Goal: Task Accomplishment & Management: Complete application form

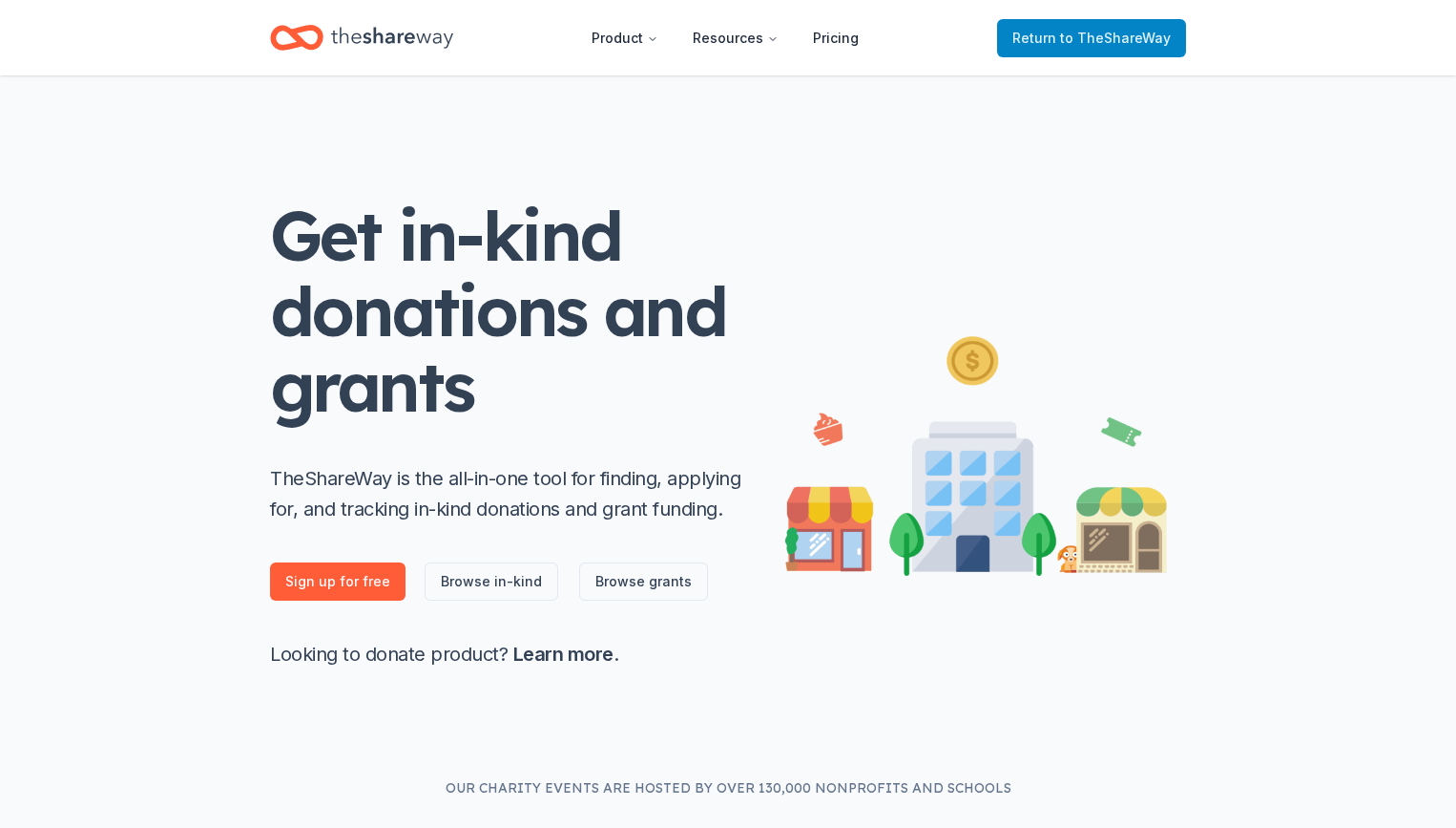
click at [1145, 51] on link "Return to TheShareWay" at bounding box center [1092, 37] width 189 height 38
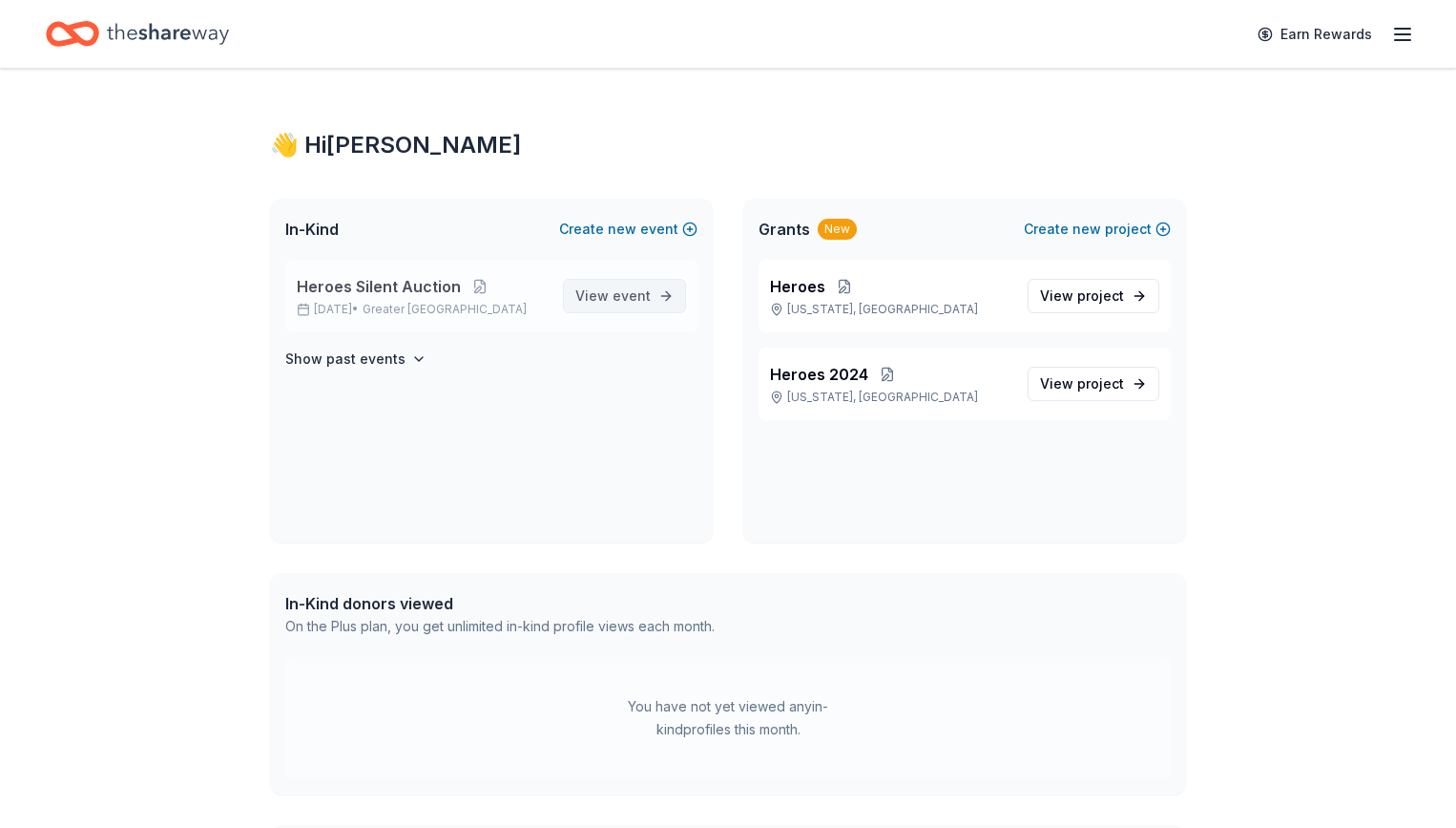
click at [619, 296] on span "event" at bounding box center [631, 296] width 38 height 17
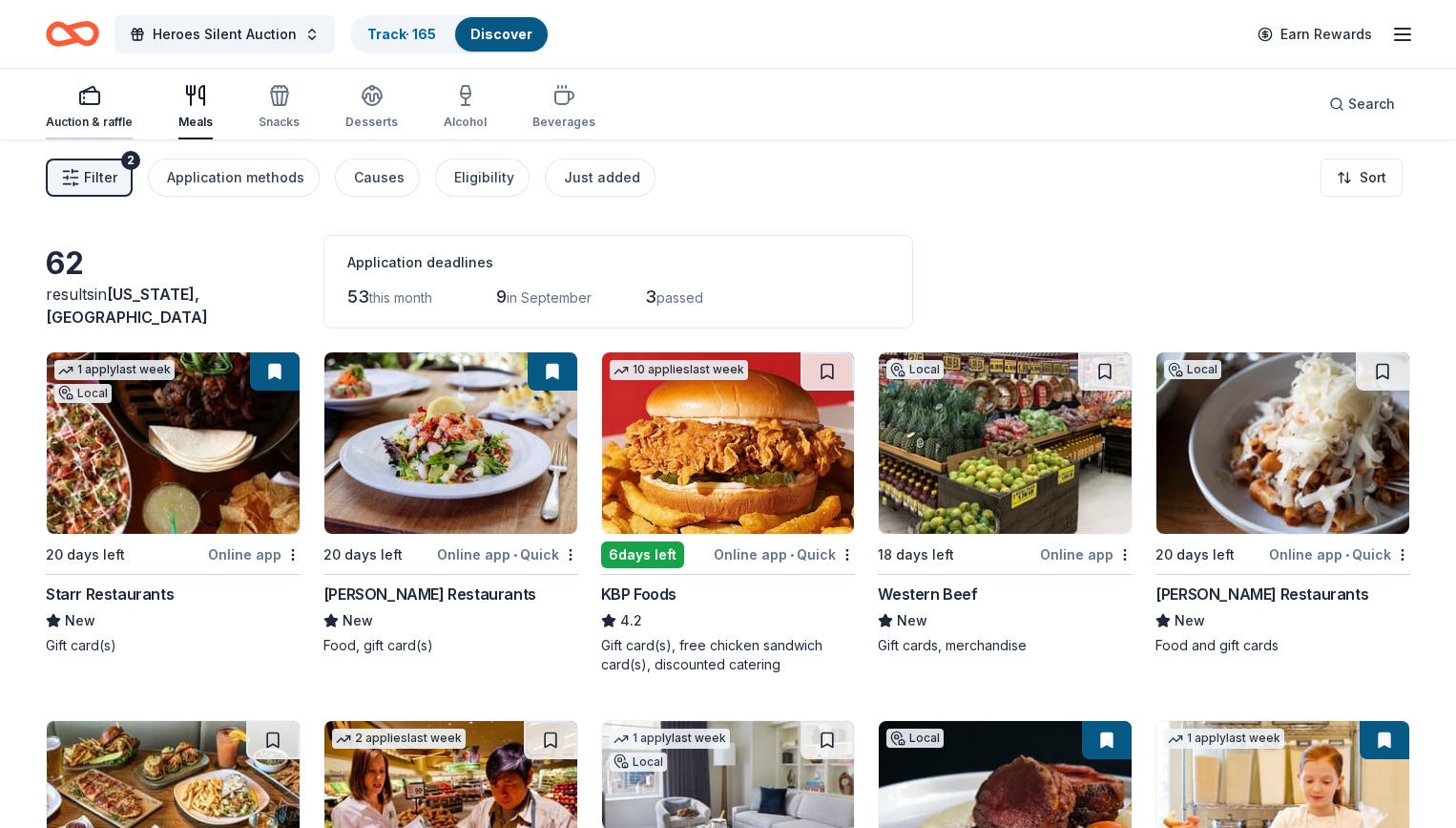
click at [99, 104] on rect "button" at bounding box center [89, 97] width 19 height 13
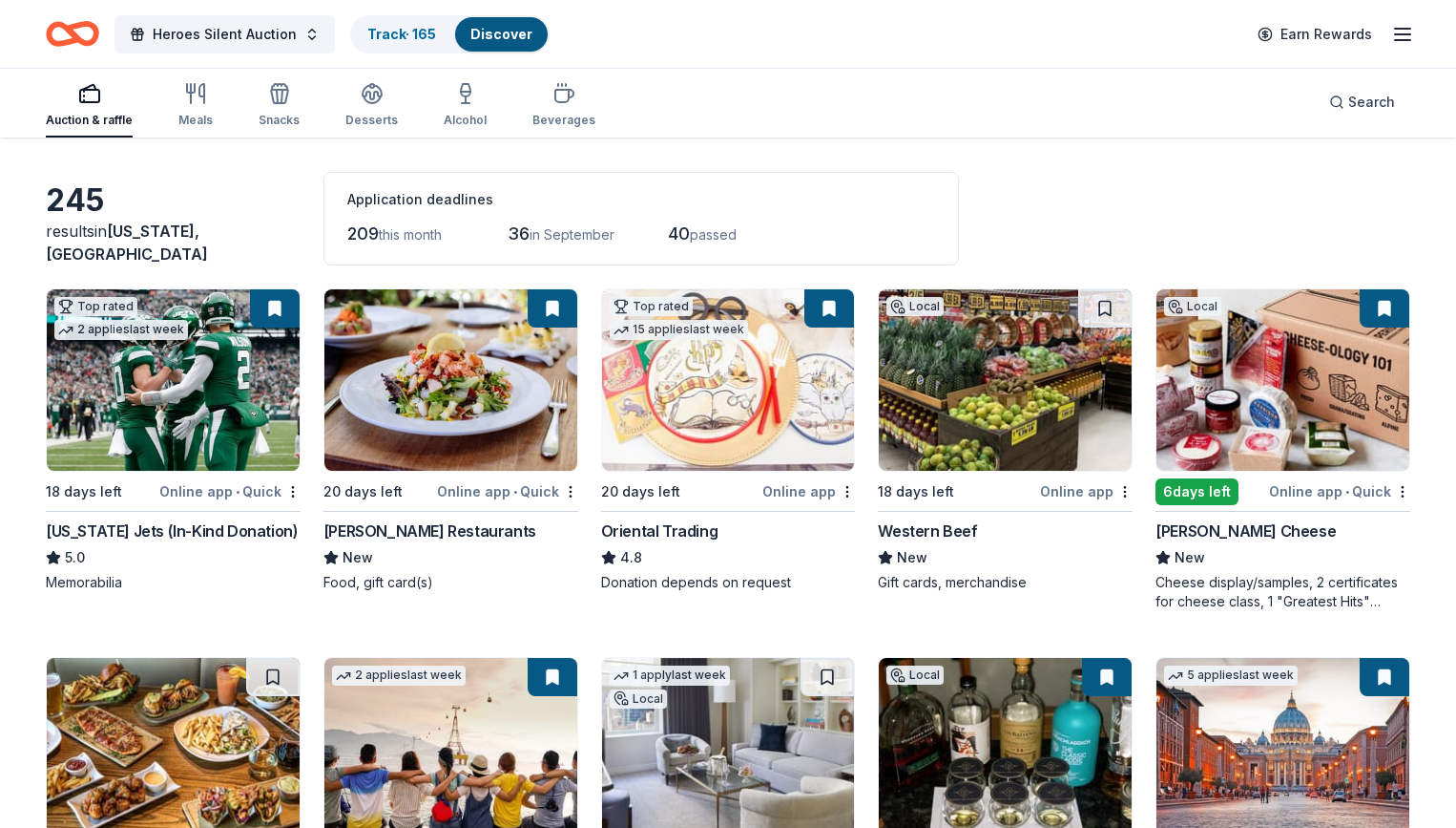
scroll to position [191, 0]
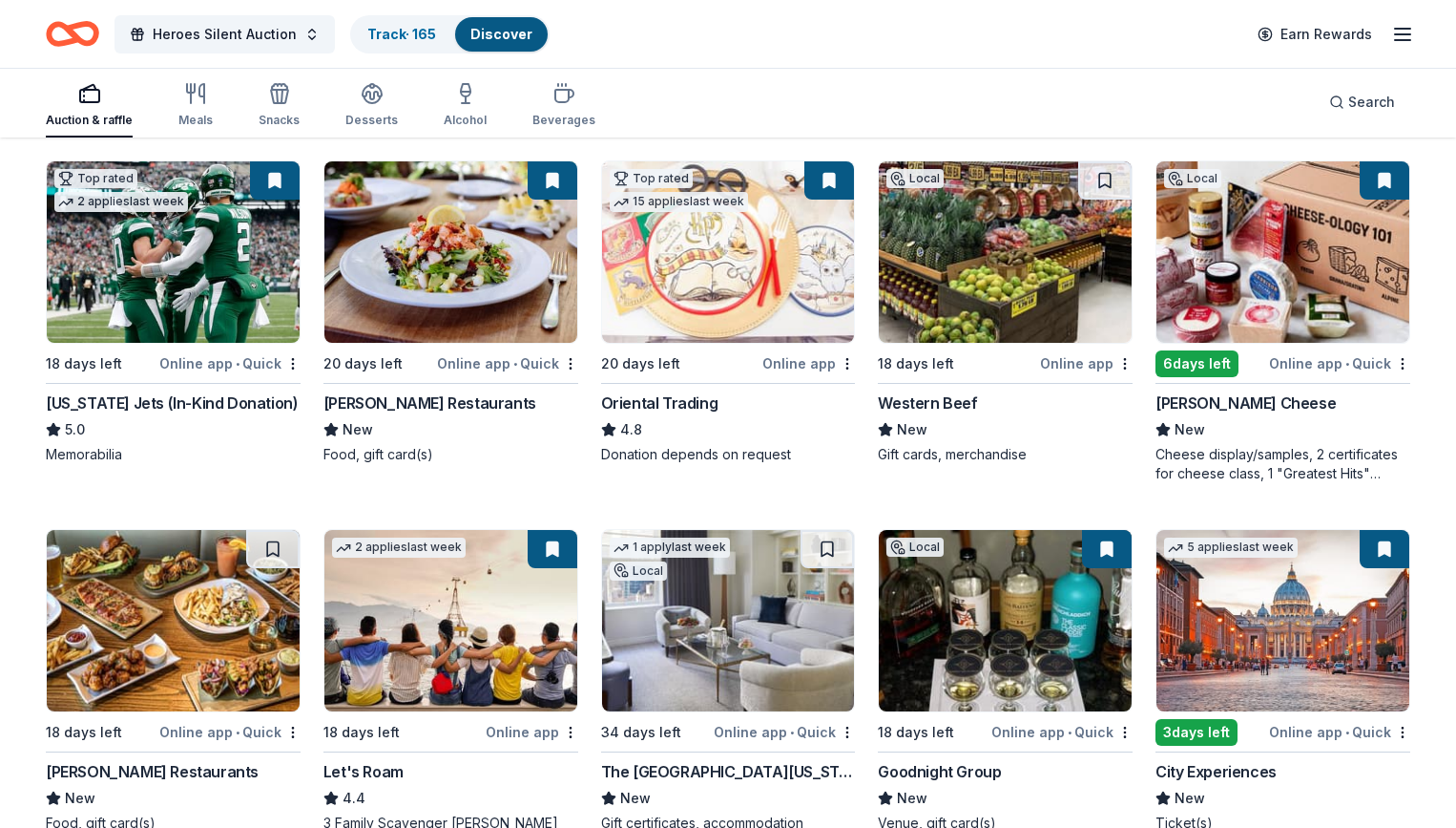
click at [967, 264] on img at bounding box center [1005, 251] width 253 height 182
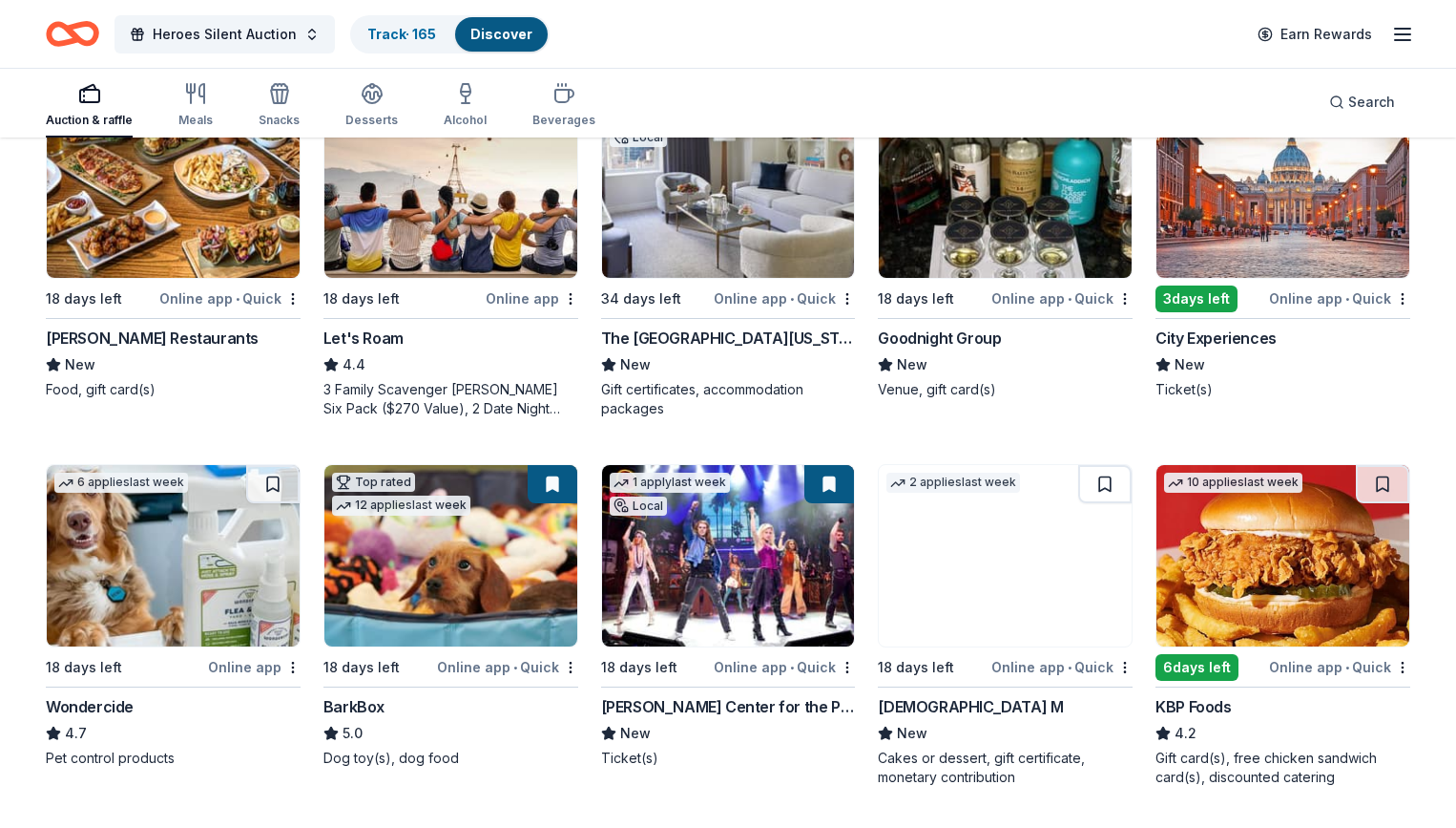
scroll to position [668, 0]
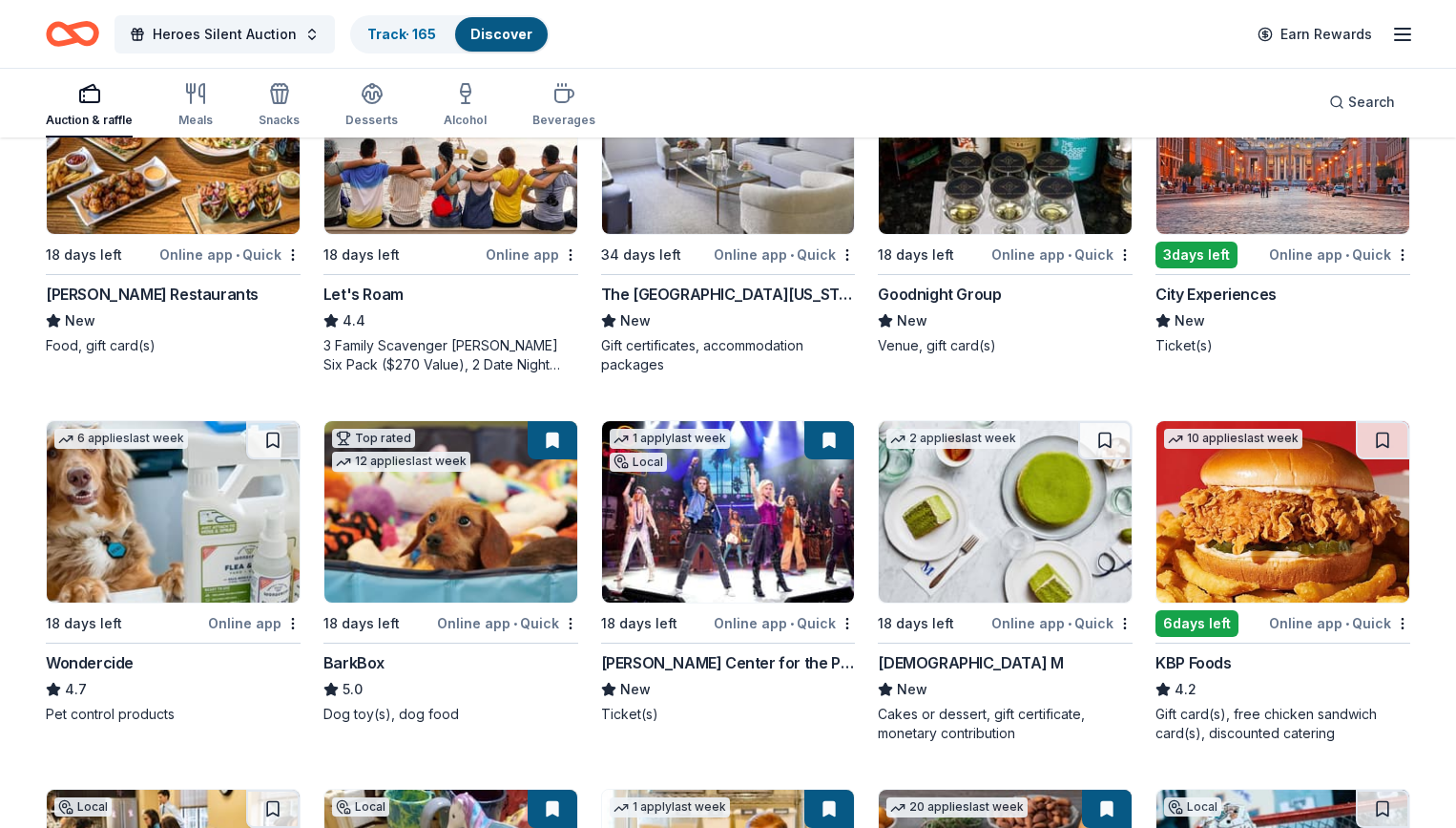
click at [720, 190] on img at bounding box center [728, 142] width 253 height 182
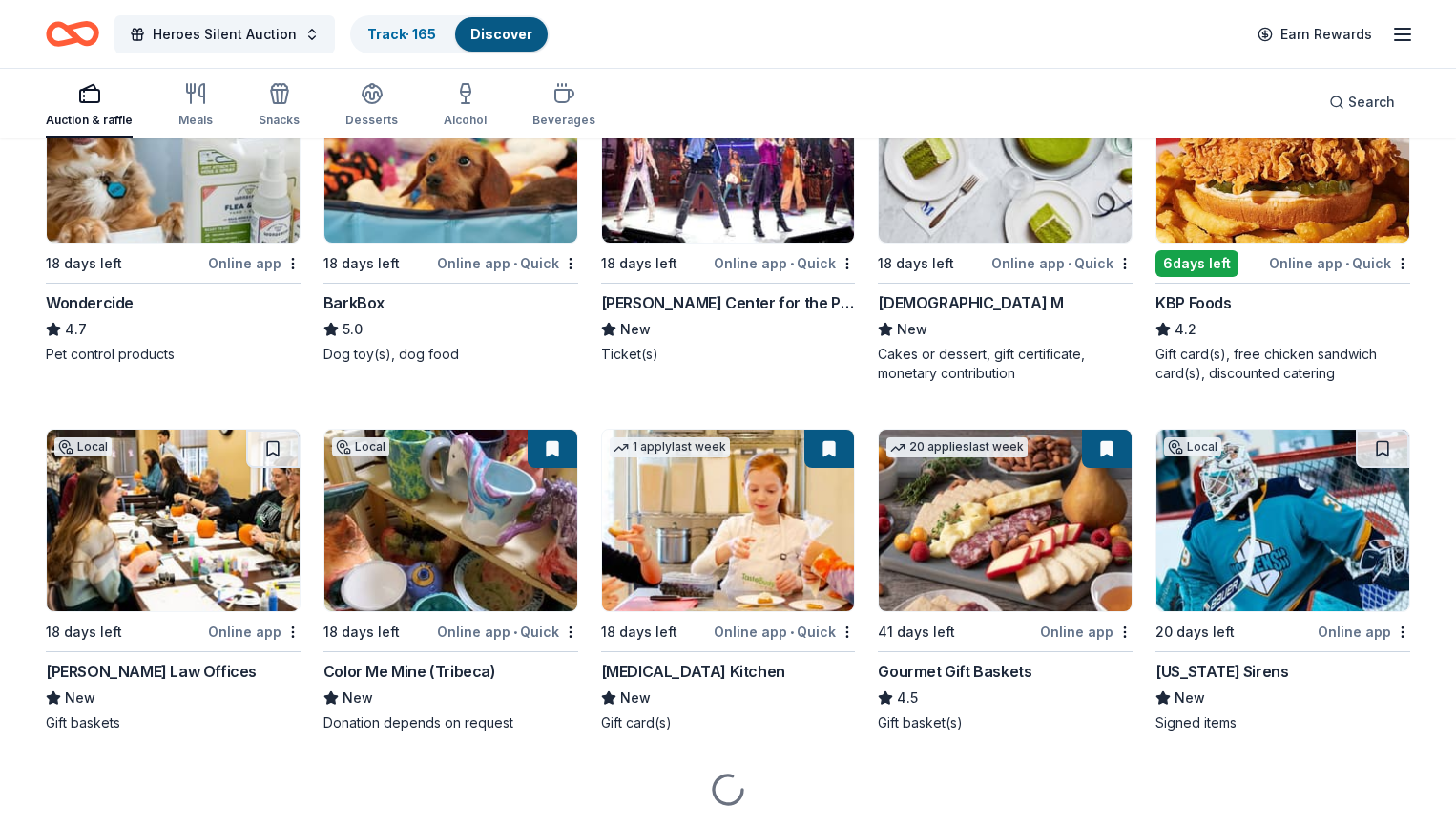
scroll to position [1050, 0]
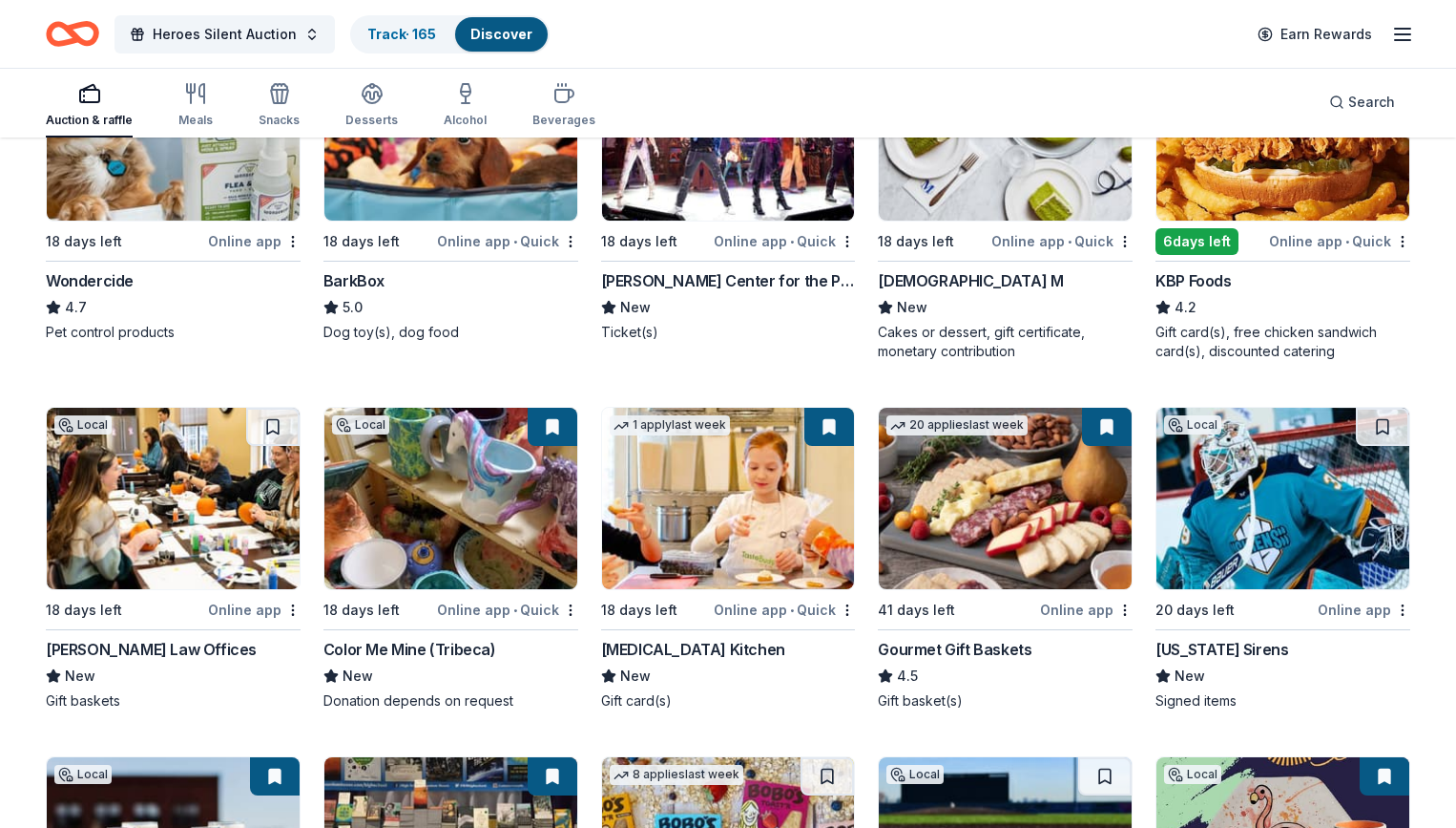
click at [196, 524] on img at bounding box center [174, 498] width 253 height 182
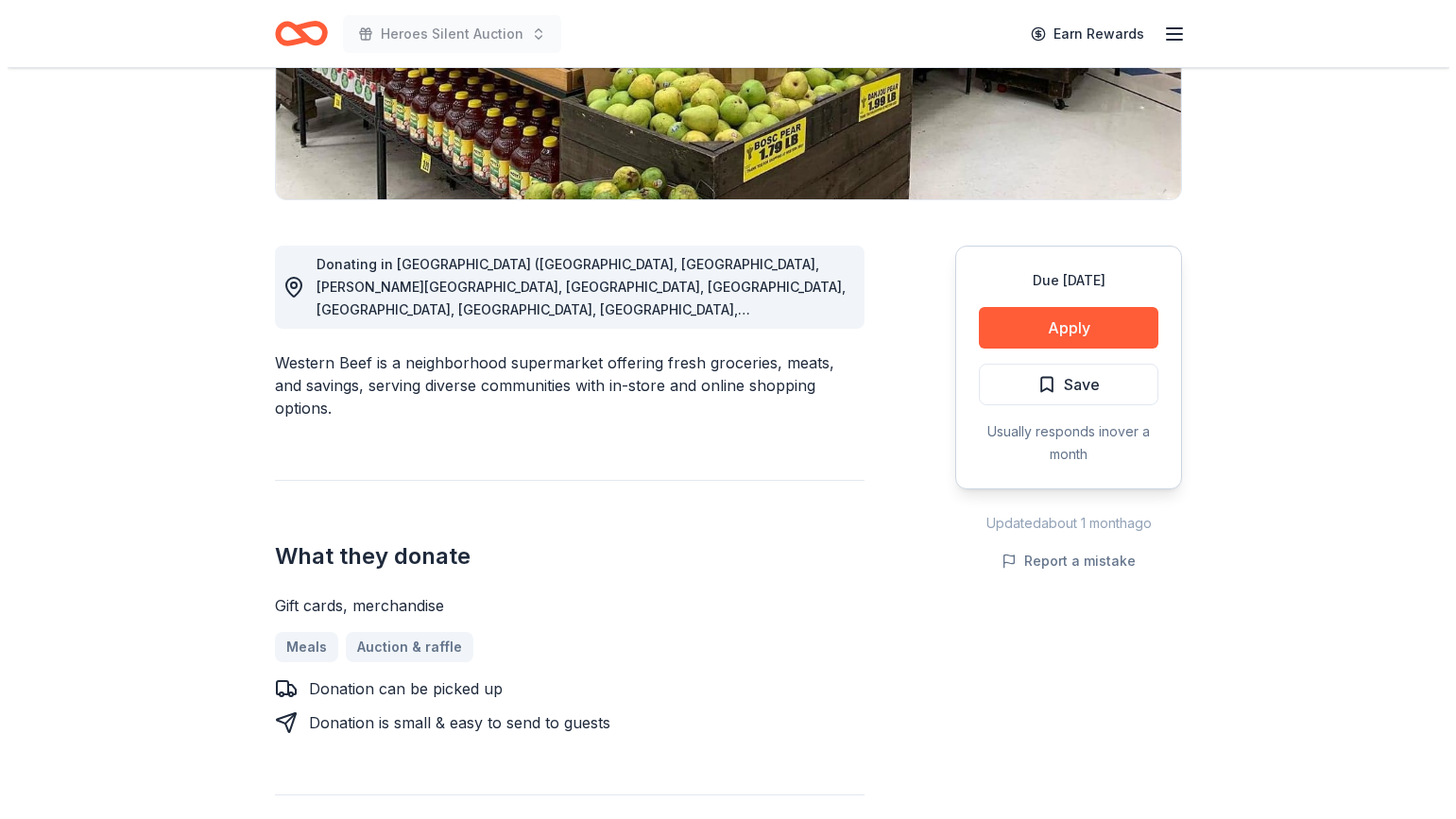
scroll to position [378, 0]
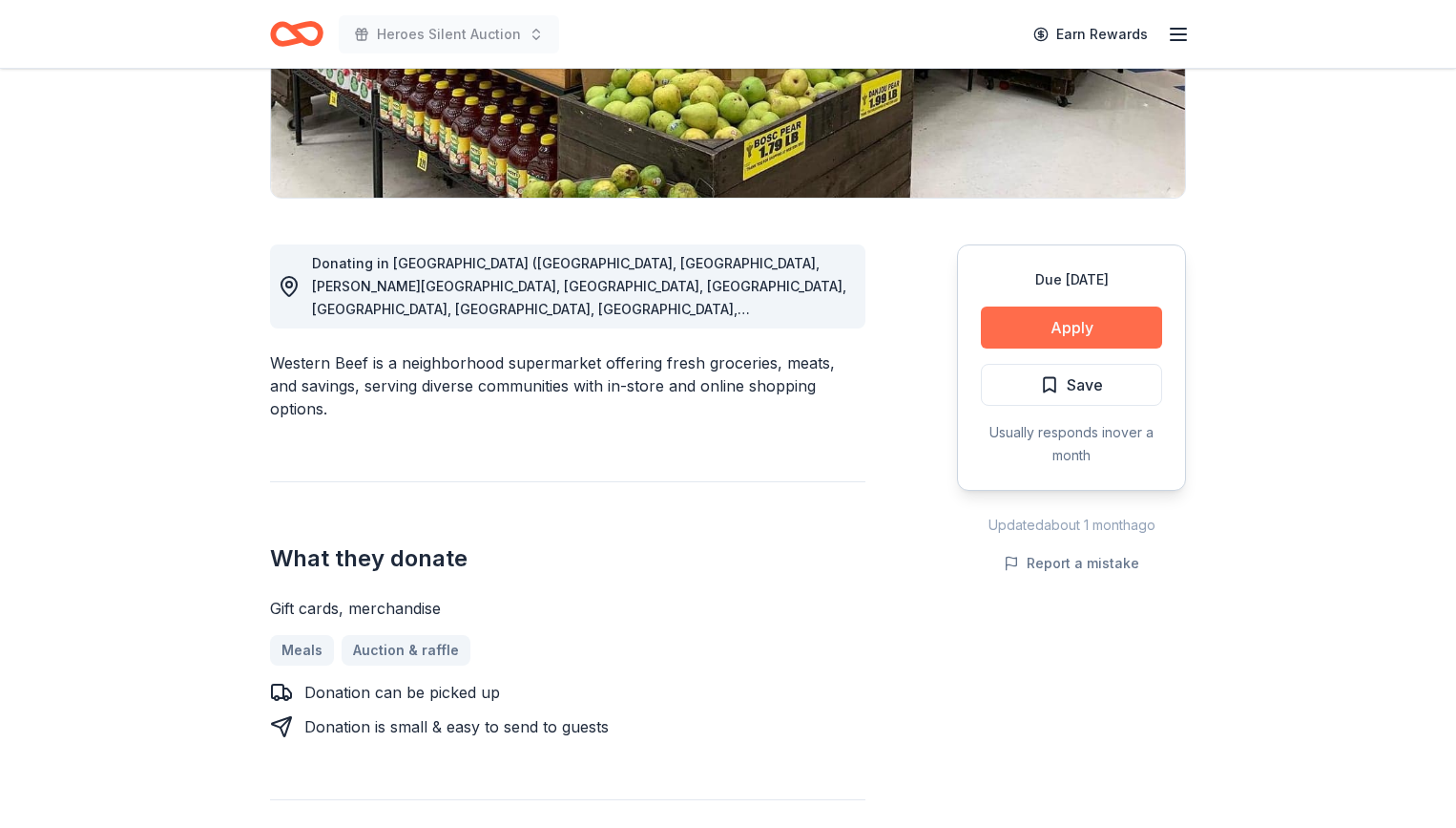
click at [1079, 322] on button "Apply" at bounding box center [1071, 327] width 182 height 42
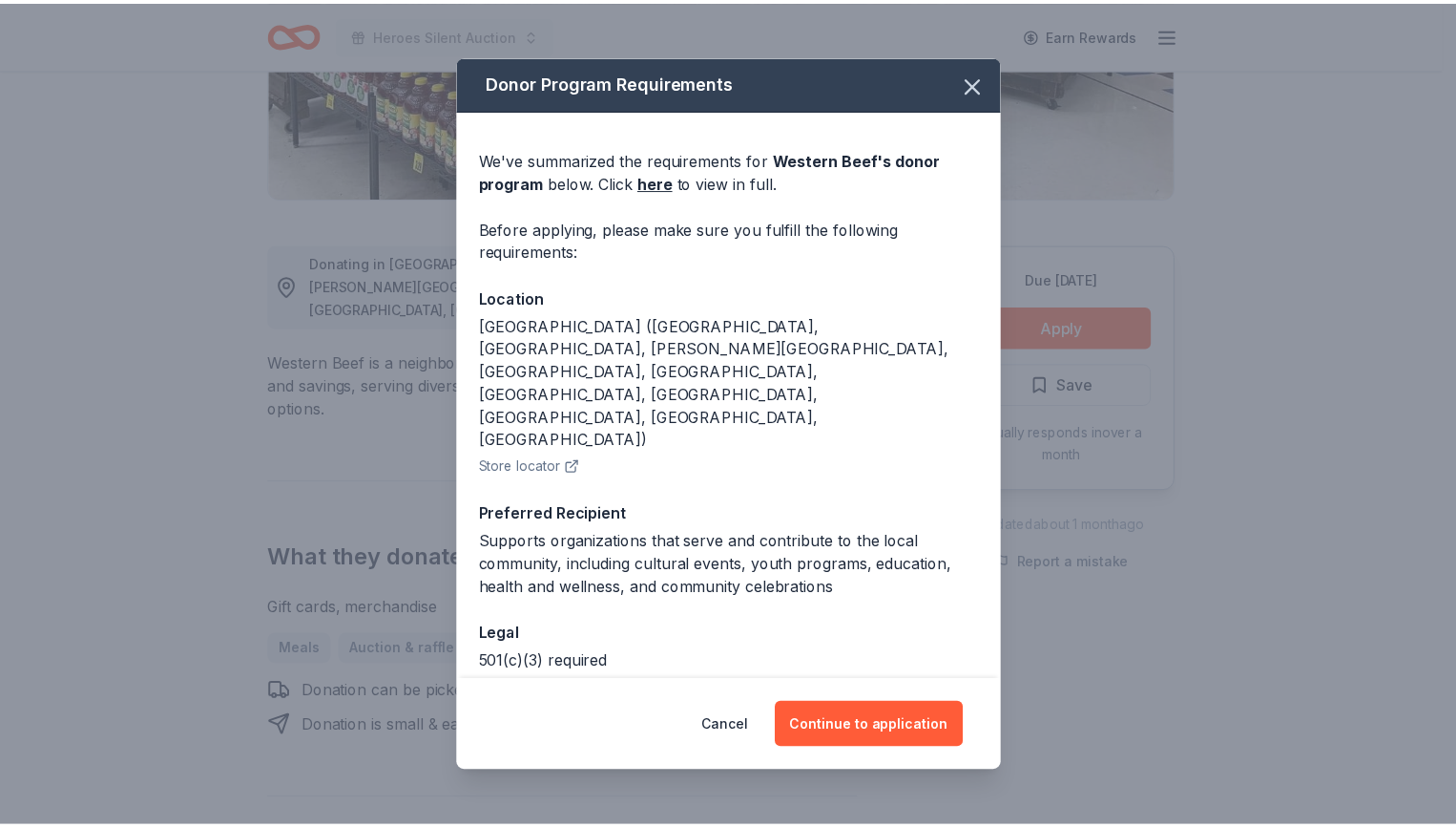
scroll to position [3, 0]
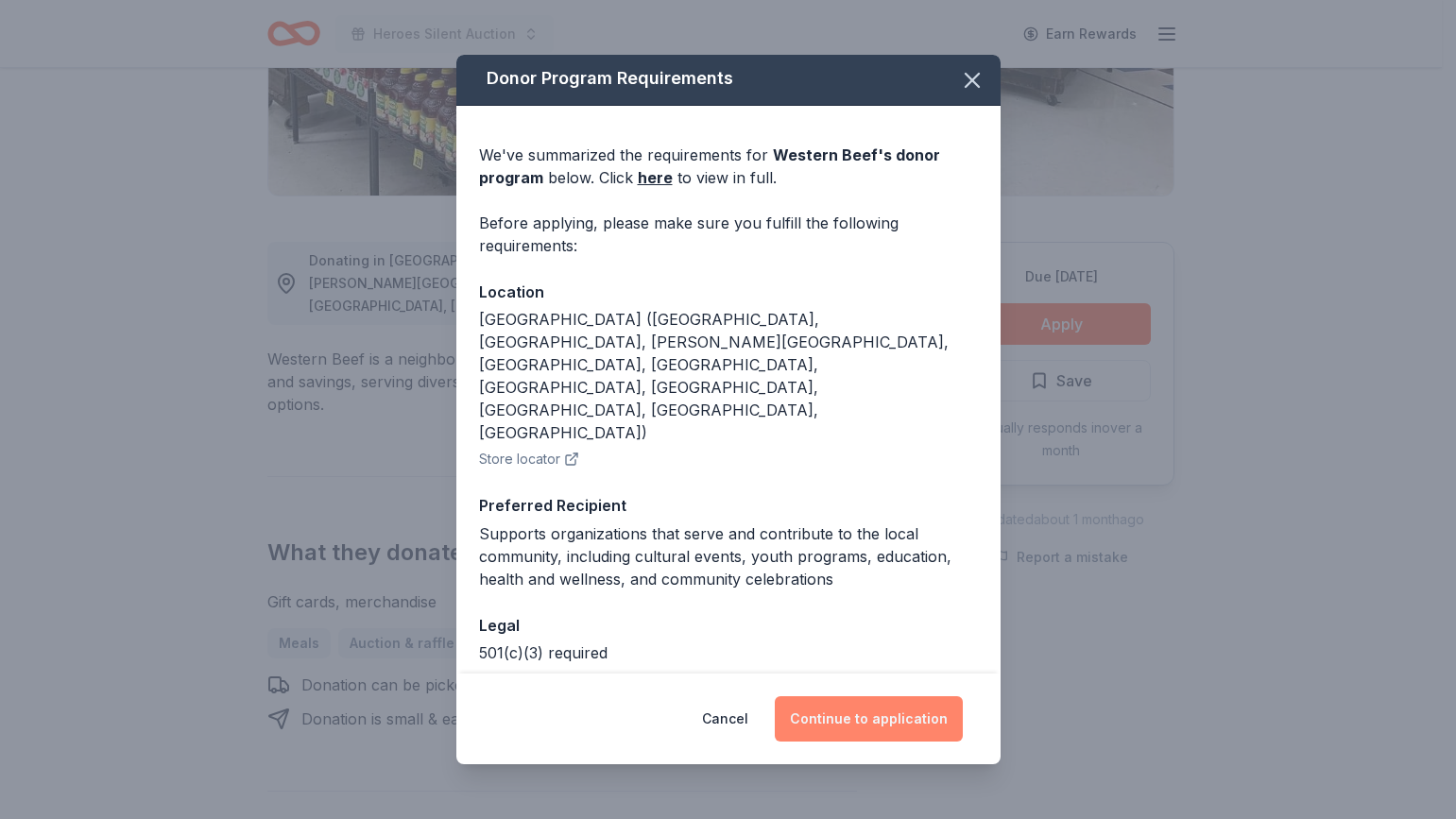
click at [887, 725] on button "Continue to application" at bounding box center [868, 718] width 188 height 46
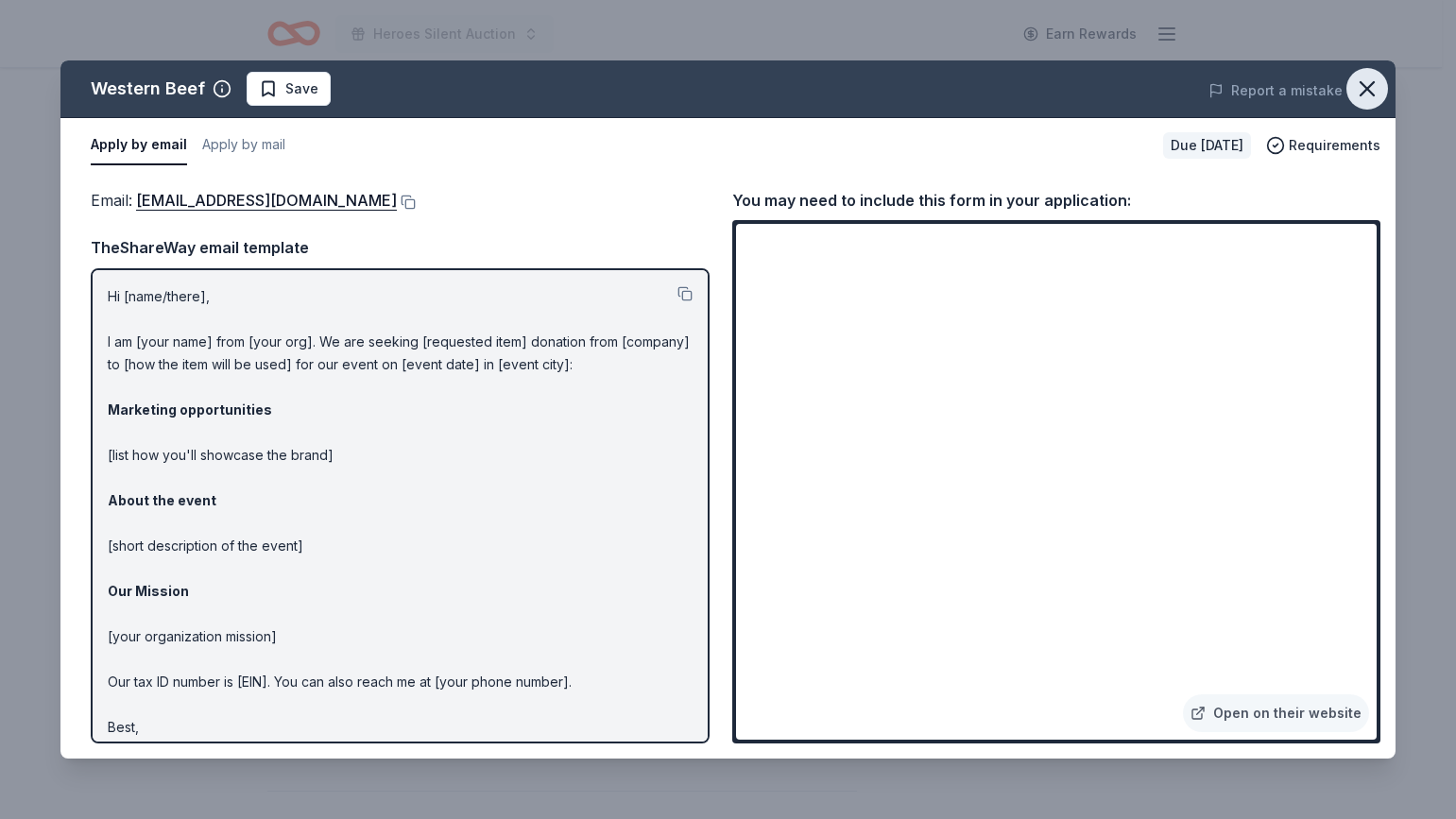
click at [1355, 84] on icon "button" at bounding box center [1367, 88] width 26 height 26
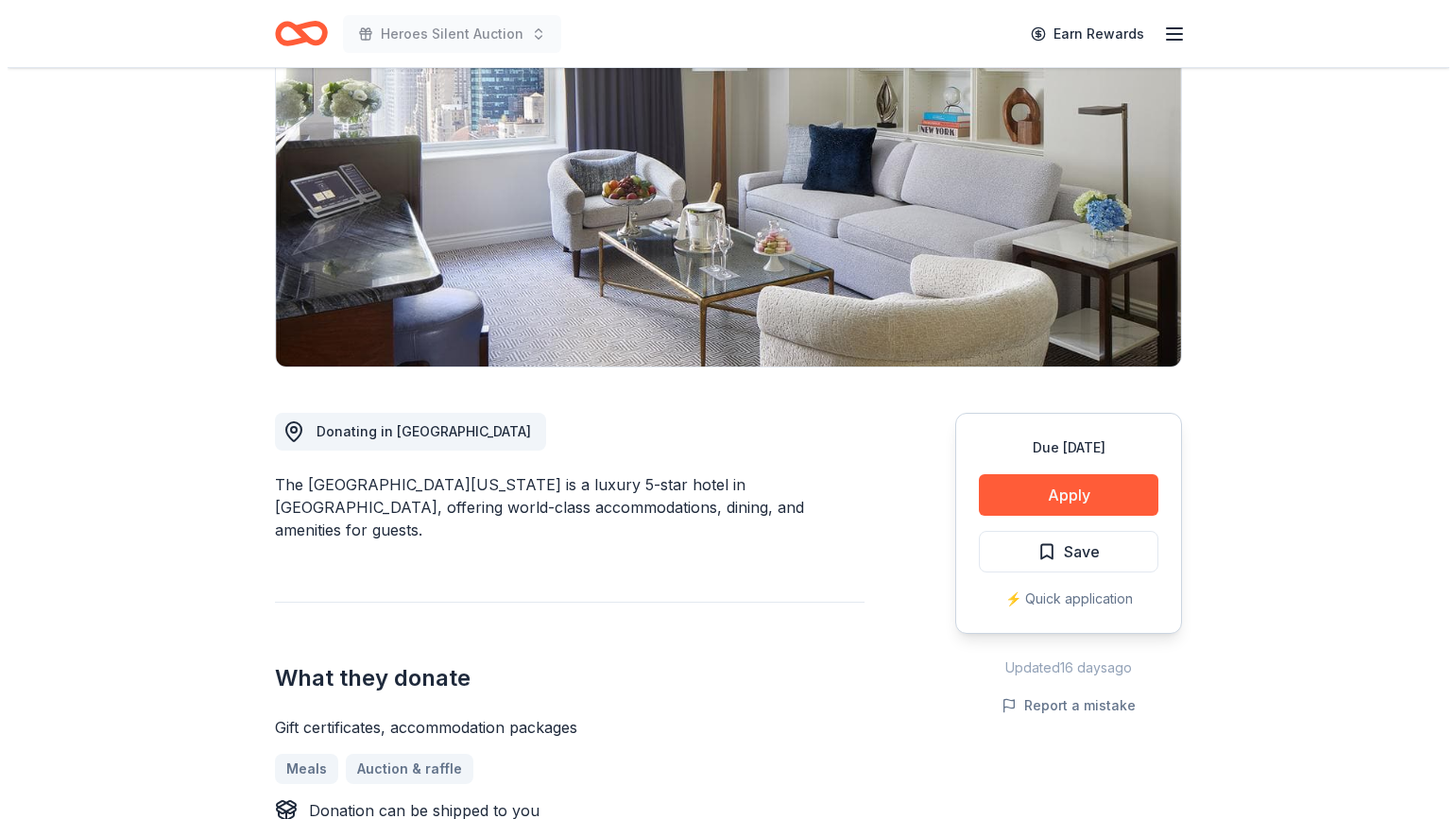
scroll to position [284, 0]
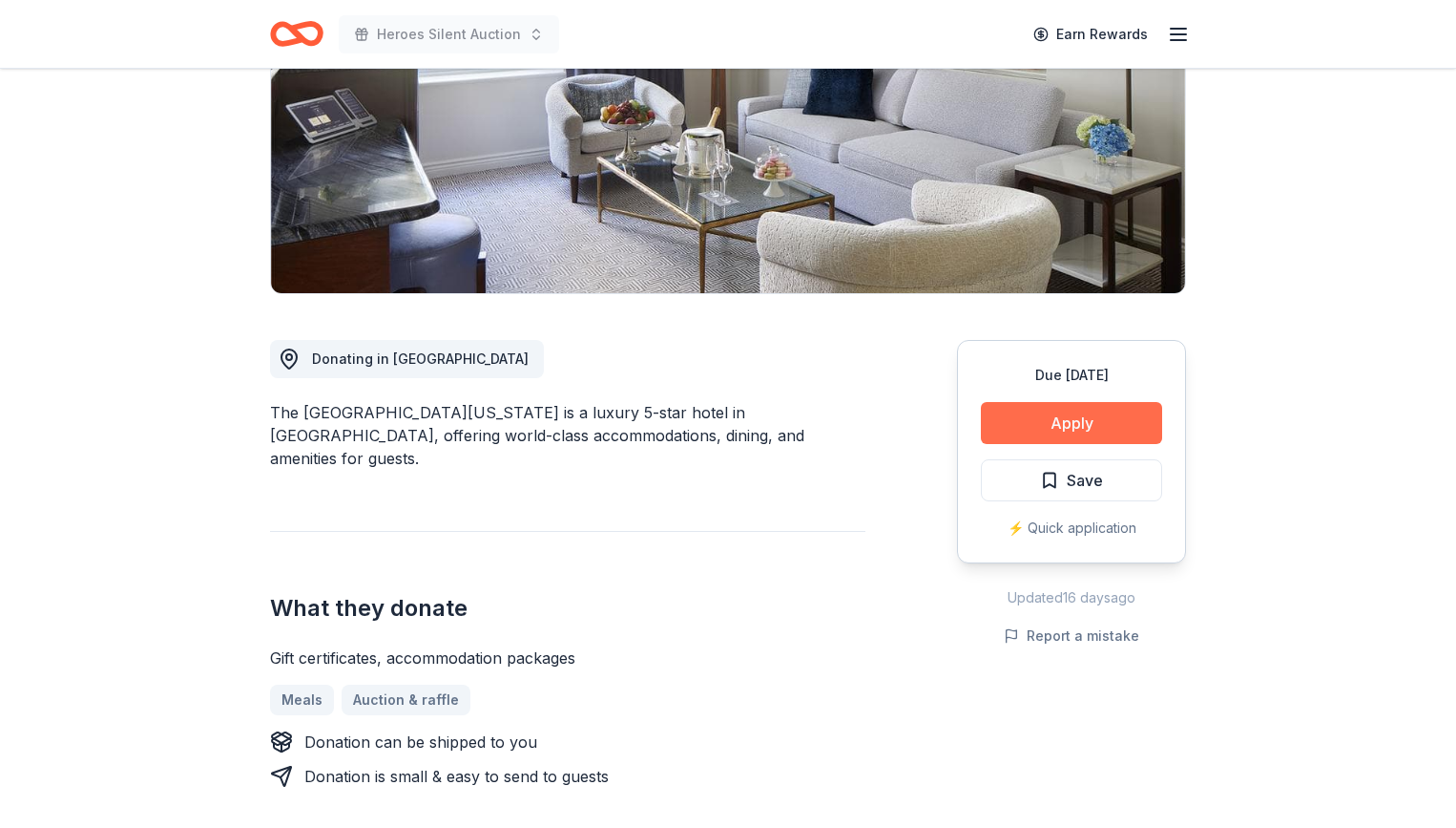
click at [1072, 431] on button "Apply" at bounding box center [1071, 422] width 182 height 42
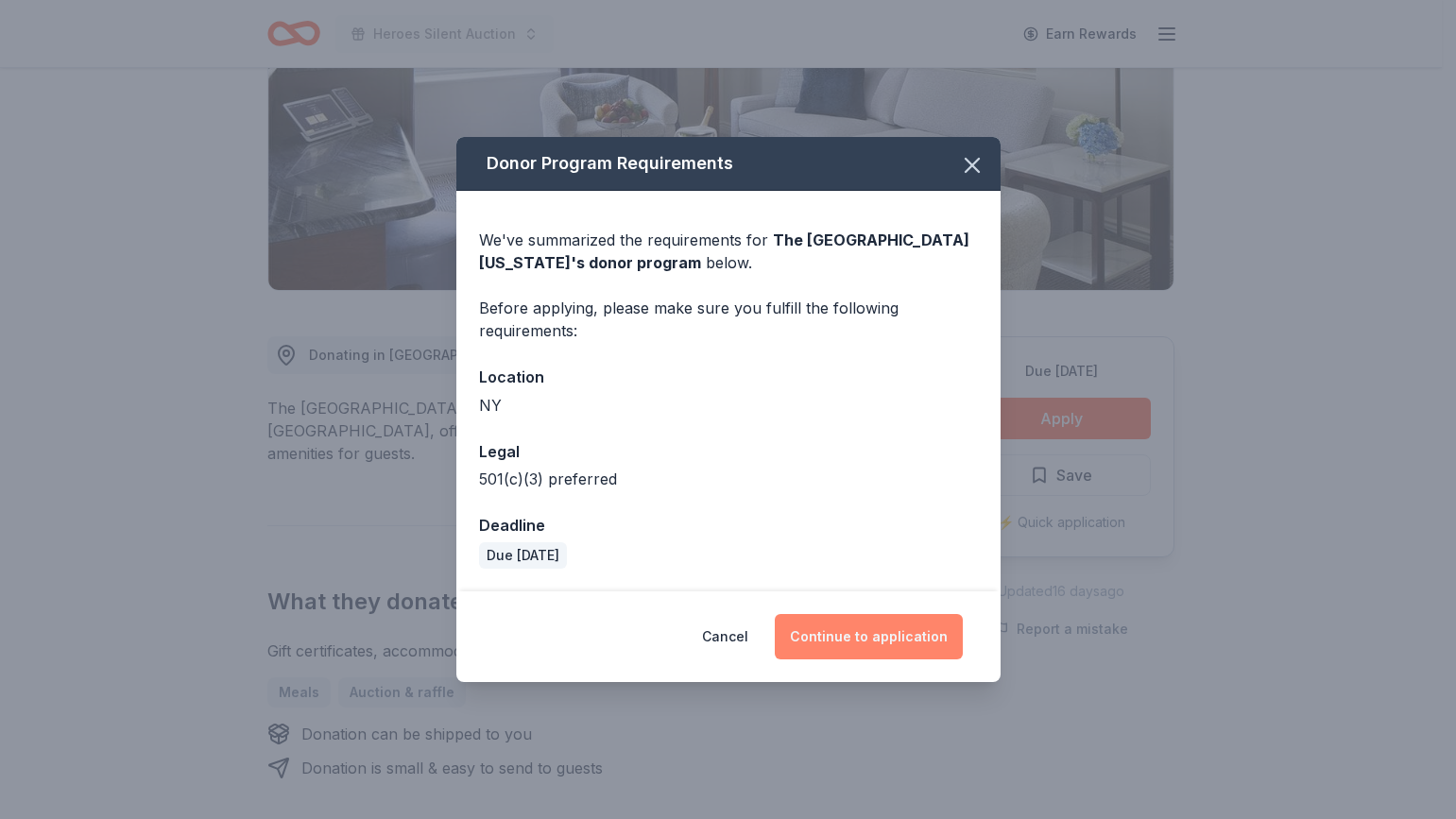
click at [889, 635] on button "Continue to application" at bounding box center [868, 636] width 188 height 46
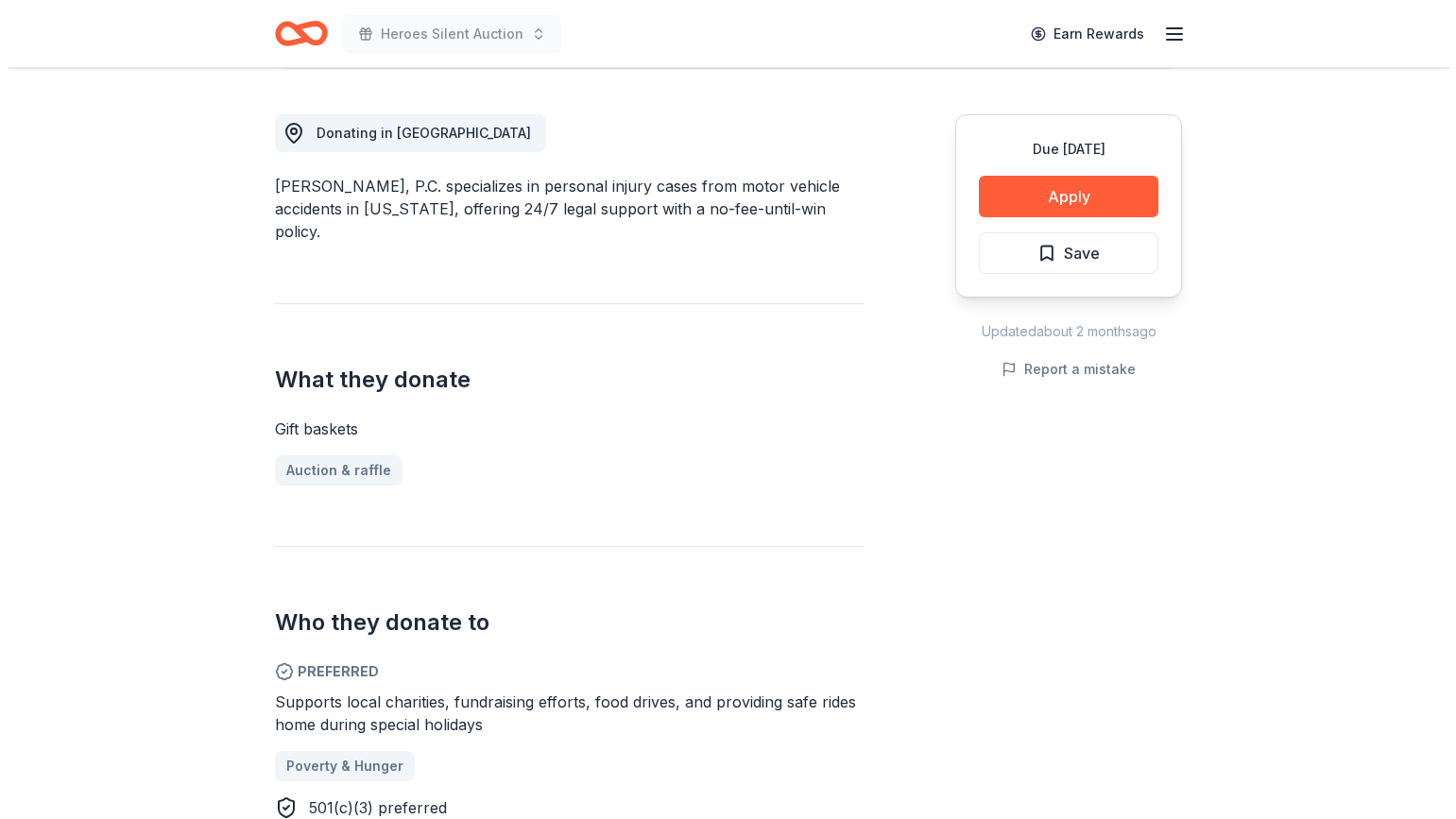
scroll to position [472, 0]
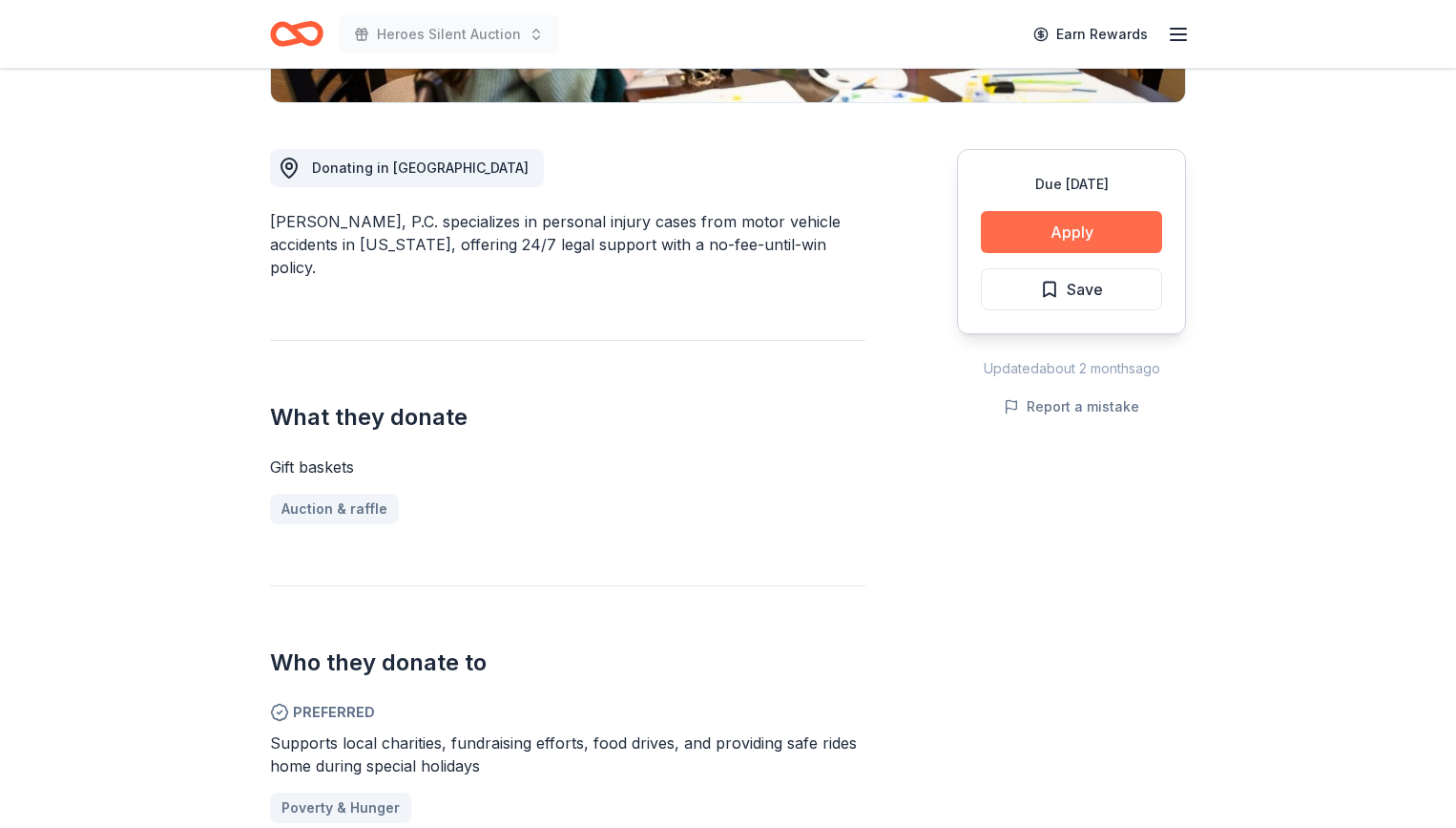
click at [1104, 233] on button "Apply" at bounding box center [1071, 232] width 182 height 42
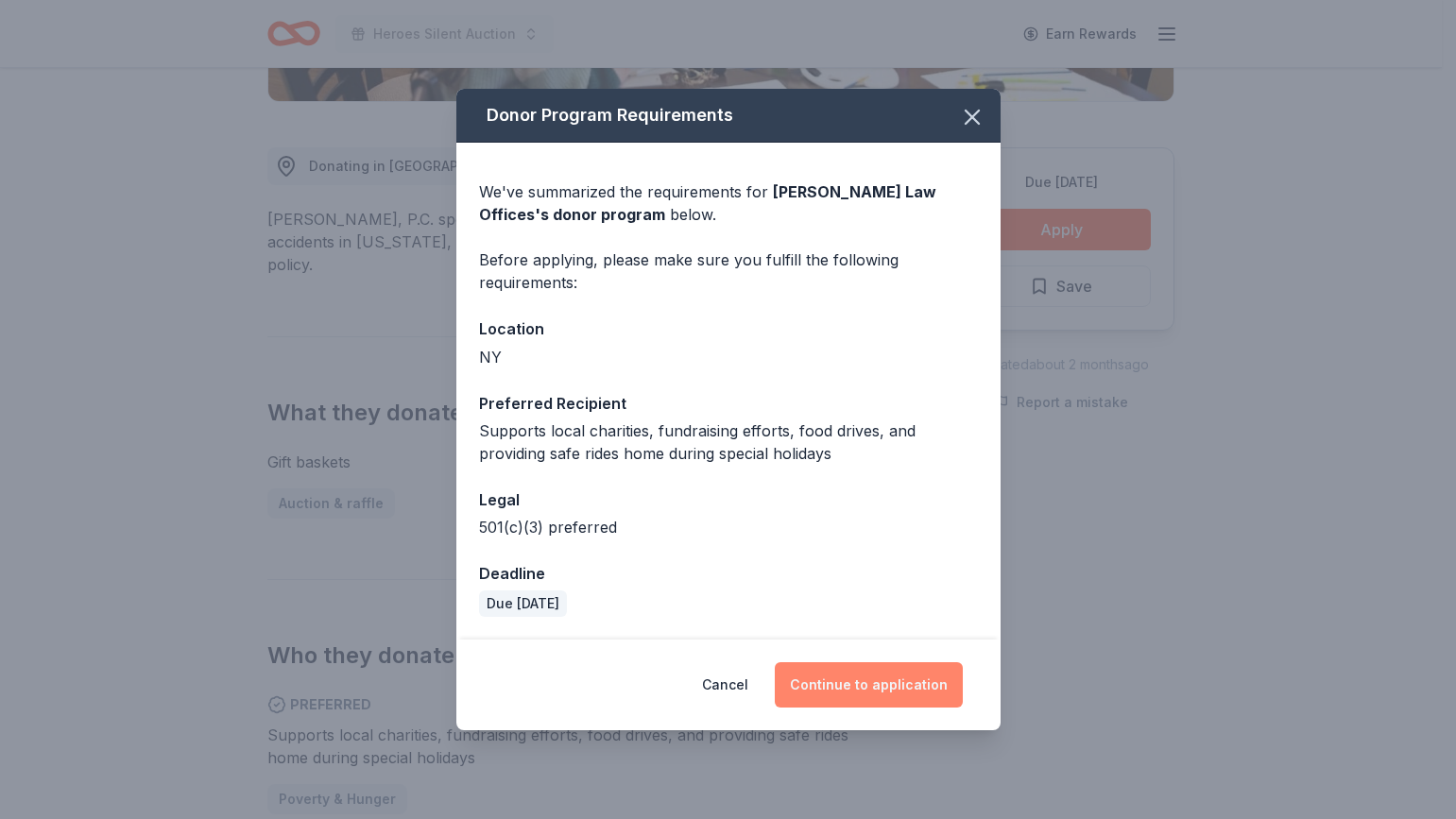
click at [923, 704] on button "Continue to application" at bounding box center [868, 684] width 188 height 46
